Goal: Find specific page/section: Find specific page/section

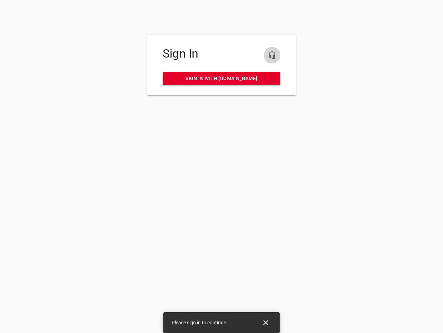
click at [272, 55] on icon "button" at bounding box center [272, 55] width 8 height 8
click at [266, 322] on icon "Close" at bounding box center [266, 322] width 5 height 5
